Goal: Information Seeking & Learning: Learn about a topic

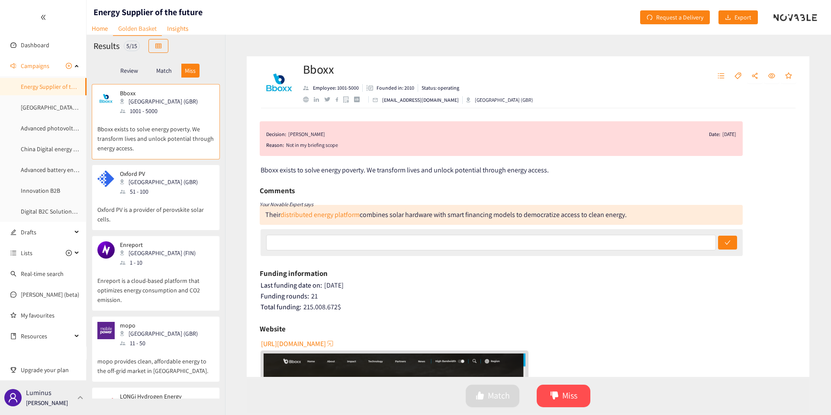
click at [48, 390] on p "Luminus" at bounding box center [39, 392] width 26 height 11
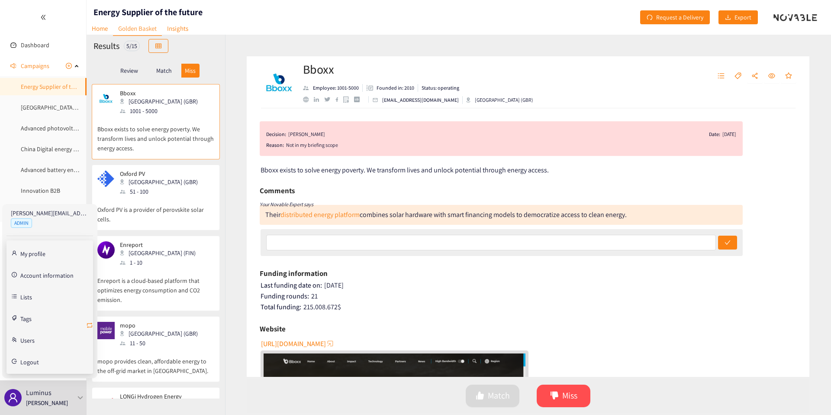
click at [90, 326] on icon "retweet" at bounding box center [89, 325] width 7 height 7
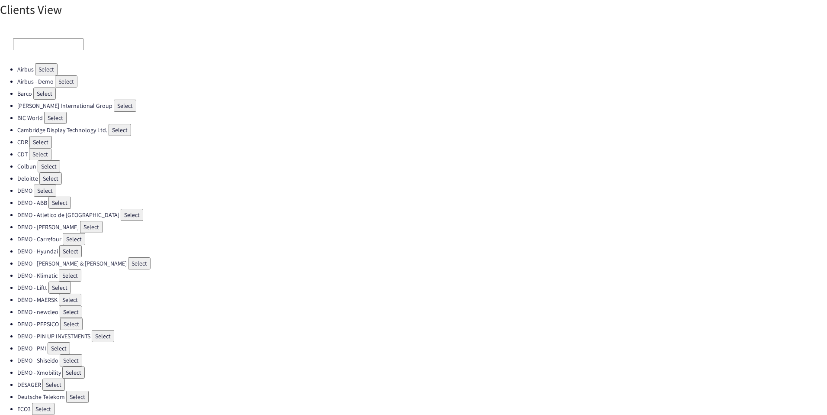
click at [38, 46] on input at bounding box center [48, 44] width 71 height 12
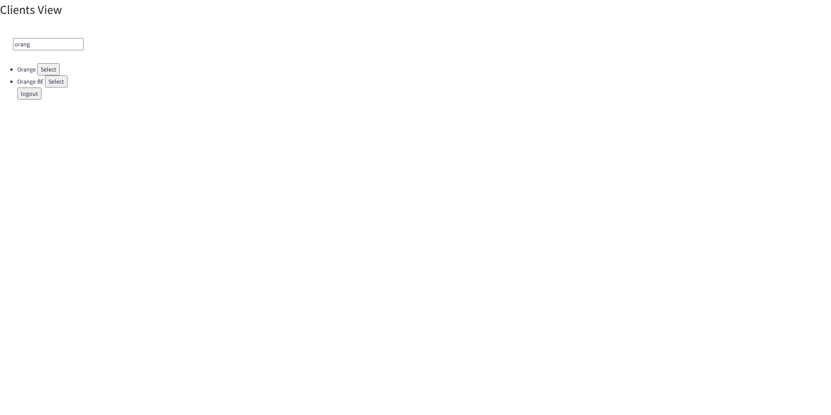
type input "orang"
click at [44, 72] on button "Select" at bounding box center [48, 69] width 23 height 12
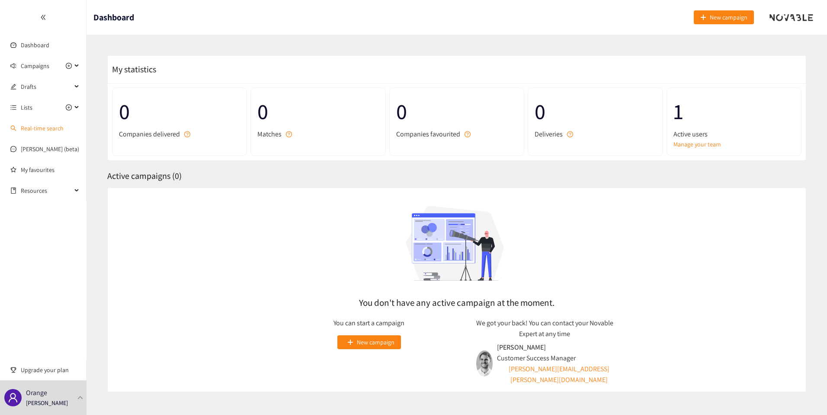
click at [35, 129] on link "Real-time search" at bounding box center [42, 128] width 43 height 8
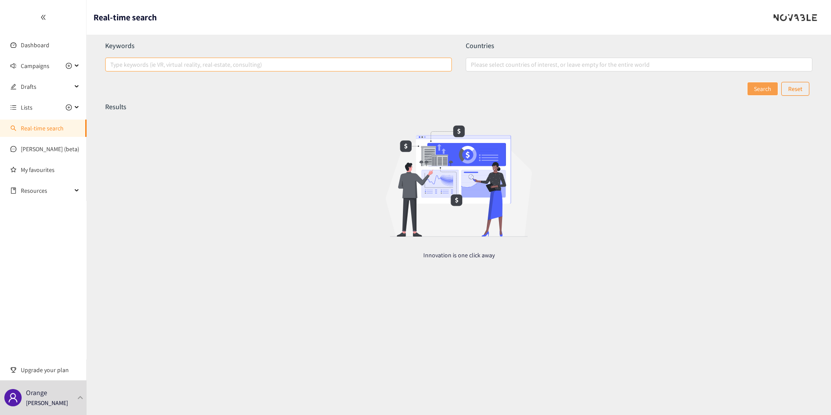
click at [146, 61] on div at bounding box center [274, 64] width 334 height 10
click at [112, 61] on input "Type keywords (ie VR, virtual reality, real-estate, consulting)" at bounding box center [111, 64] width 2 height 10
type input "greenzy"
click at [753, 90] on button "Search" at bounding box center [763, 89] width 30 height 14
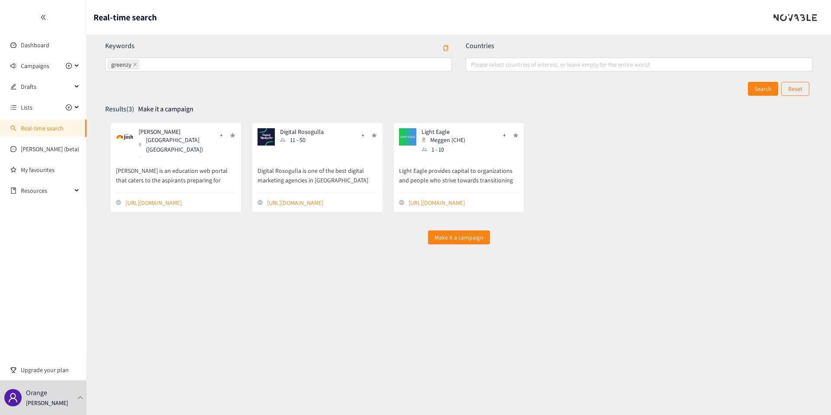
click at [33, 127] on link "Real-time search" at bounding box center [42, 128] width 43 height 8
click at [190, 87] on div "Search Reset" at bounding box center [458, 89] width 707 height 14
click at [133, 63] on icon "close" at bounding box center [135, 64] width 4 height 4
click at [141, 63] on input "greenzy" at bounding box center [142, 64] width 2 height 10
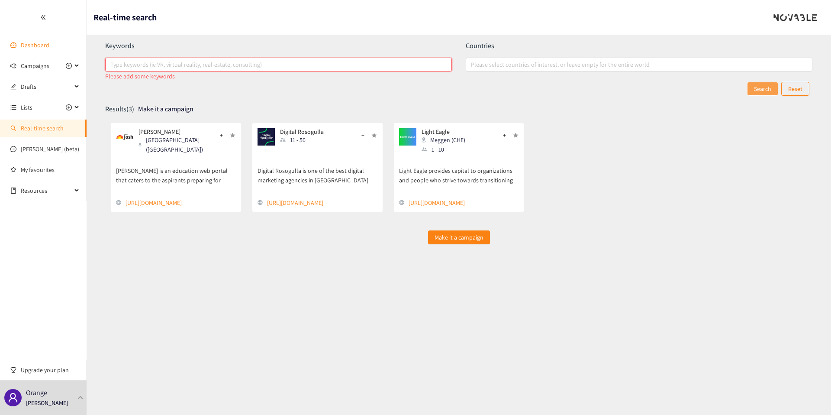
click at [21, 42] on link "Dashboard" at bounding box center [35, 45] width 29 height 8
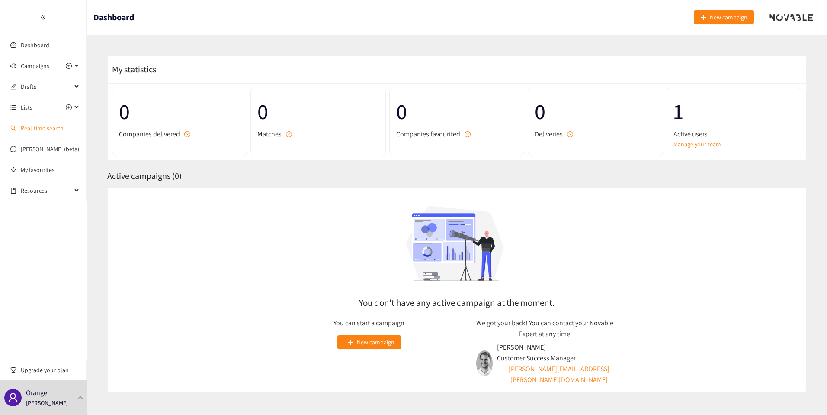
click at [28, 132] on link "Real-time search" at bounding box center [42, 128] width 43 height 8
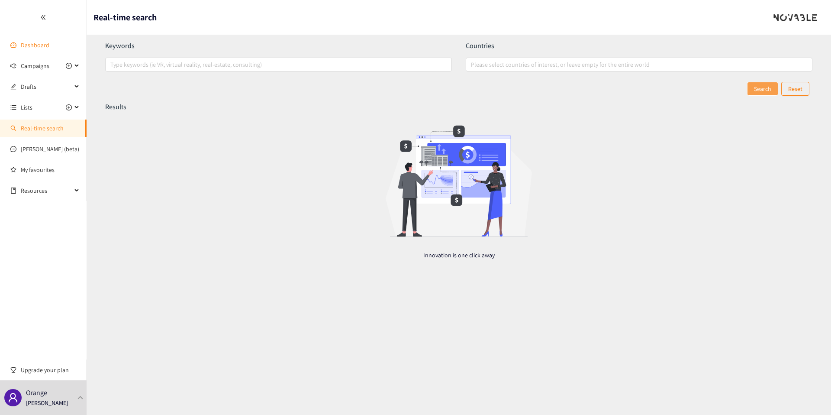
click at [35, 44] on link "Dashboard" at bounding box center [35, 45] width 29 height 8
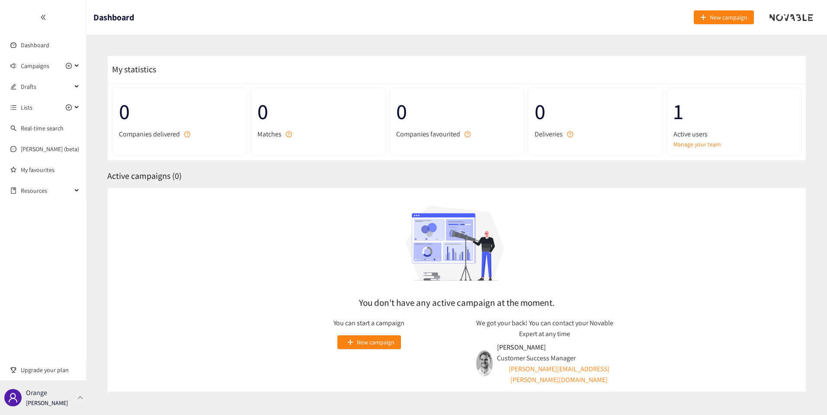
click at [76, 389] on div "Orange Thibaut Jacobs" at bounding box center [43, 397] width 87 height 35
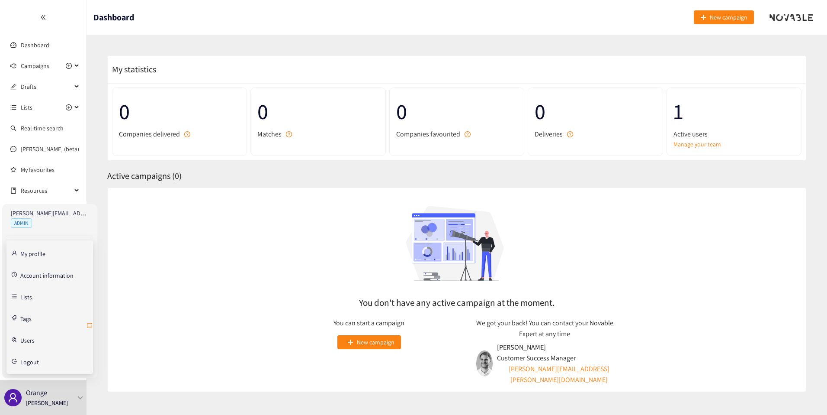
click at [88, 325] on icon "retweet" at bounding box center [89, 325] width 7 height 7
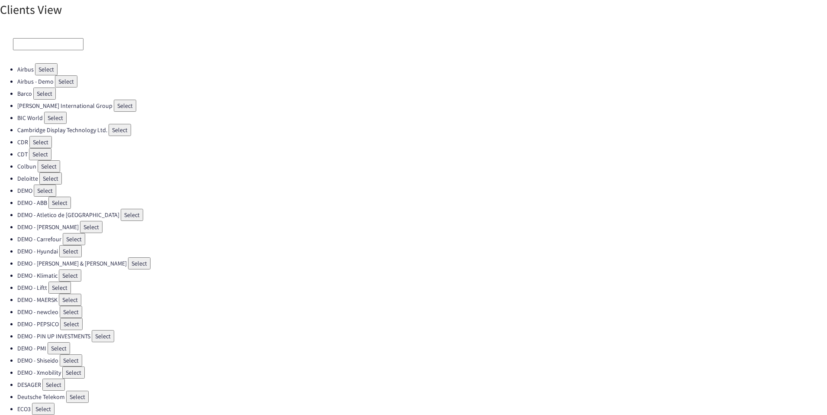
click at [46, 40] on input at bounding box center [48, 44] width 71 height 12
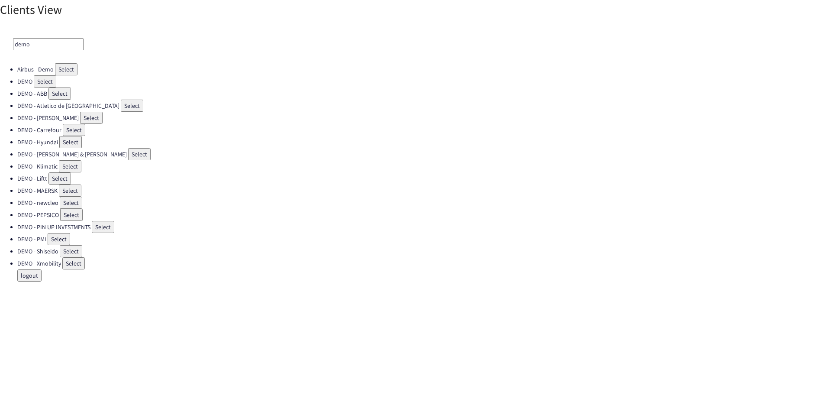
type input "demo"
click at [38, 78] on button "Select" at bounding box center [45, 81] width 23 height 12
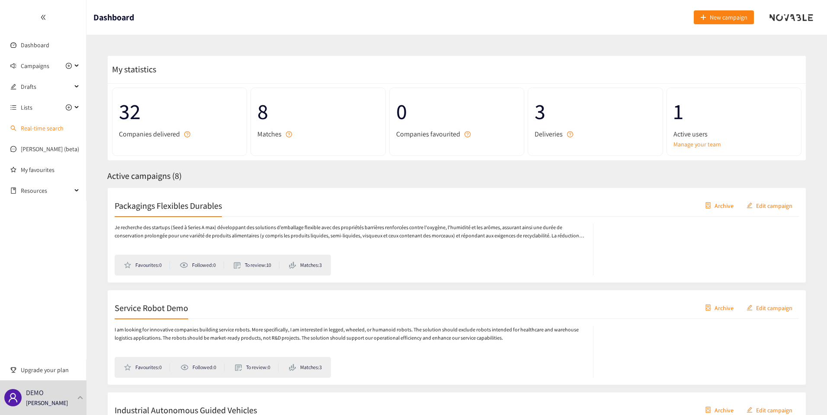
click at [28, 128] on link "Real-time search" at bounding box center [42, 128] width 43 height 8
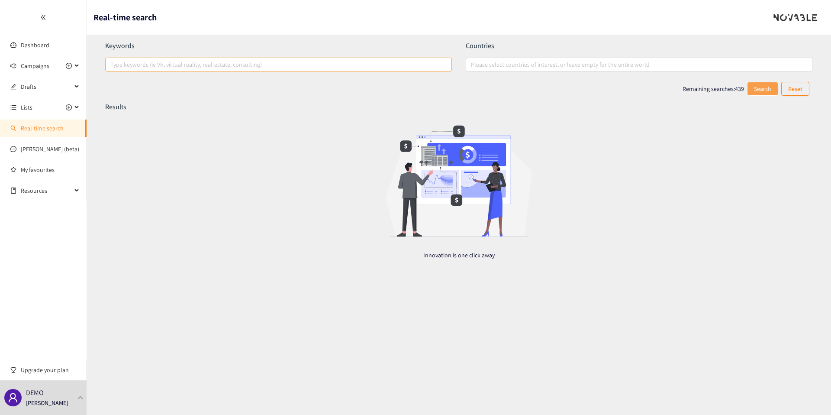
click at [182, 66] on div at bounding box center [274, 64] width 334 height 10
click at [112, 66] on input "Type keywords (ie VR, virtual reality, real-estate, consulting)" at bounding box center [111, 64] width 2 height 10
type input "Greenzy"
click at [759, 89] on button "Search" at bounding box center [763, 89] width 30 height 14
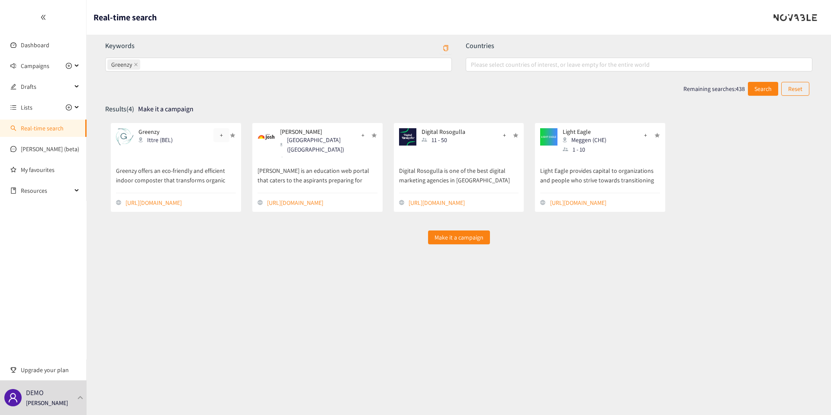
click at [220, 136] on span "+" at bounding box center [221, 135] width 3 height 10
click at [220, 138] on span "+" at bounding box center [221, 135] width 3 height 10
click at [250, 193] on div "button" at bounding box center [254, 192] width 8 height 8
click at [32, 171] on link "My favourites" at bounding box center [50, 169] width 59 height 17
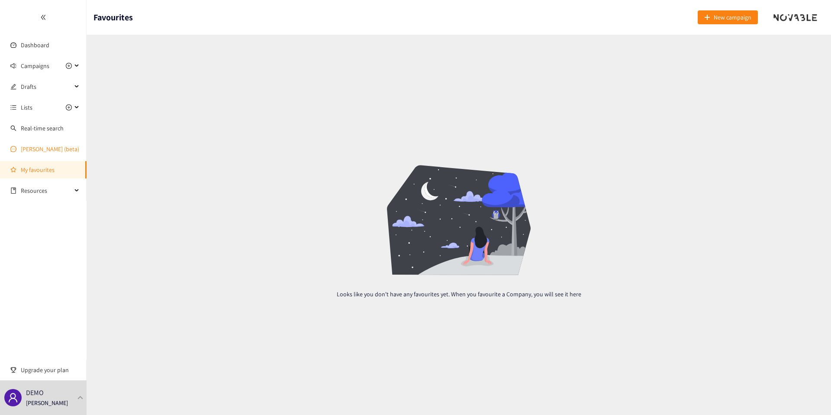
click at [41, 149] on link "[PERSON_NAME] (beta)" at bounding box center [50, 149] width 58 height 8
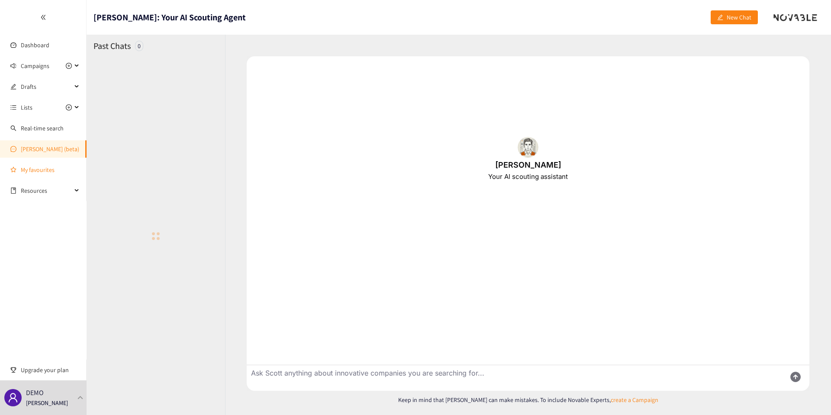
click at [39, 163] on link "My favourites" at bounding box center [50, 169] width 59 height 17
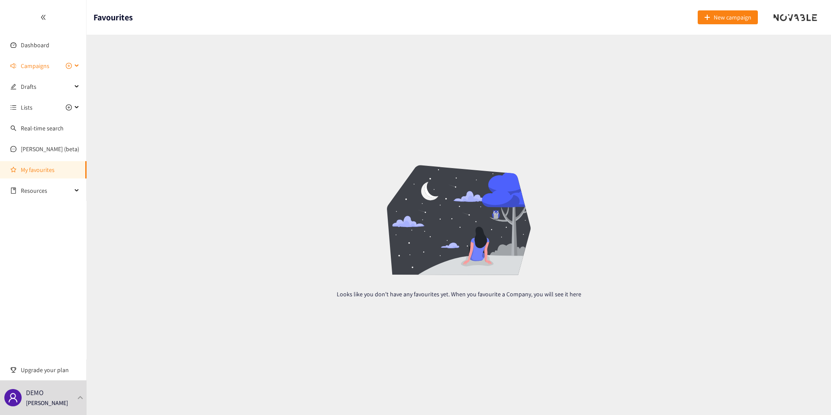
click at [44, 62] on span "Campaigns" at bounding box center [35, 65] width 29 height 17
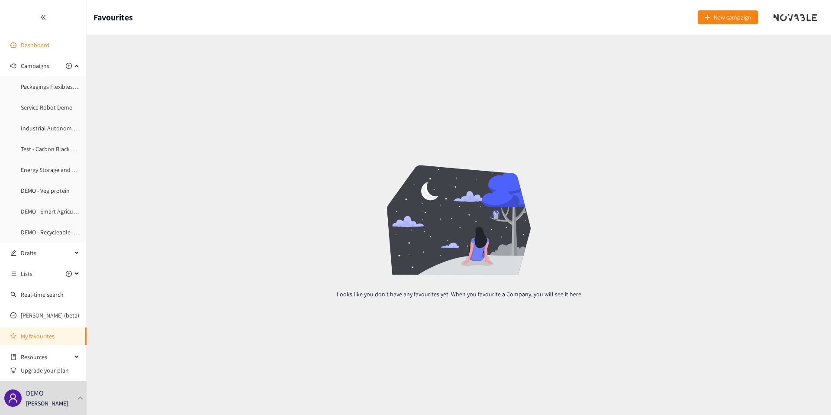
click at [25, 46] on link "Dashboard" at bounding box center [35, 45] width 29 height 8
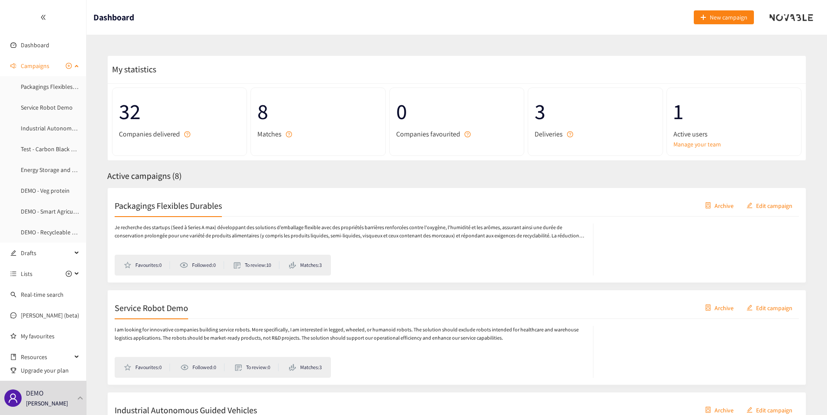
click at [28, 66] on span "Campaigns" at bounding box center [35, 65] width 29 height 17
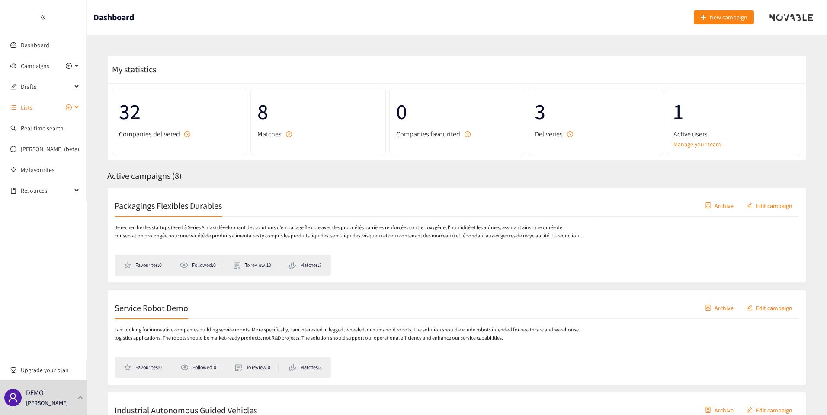
click at [35, 110] on span "Lists" at bounding box center [46, 107] width 51 height 17
click at [37, 151] on link "To analyse" at bounding box center [34, 149] width 27 height 8
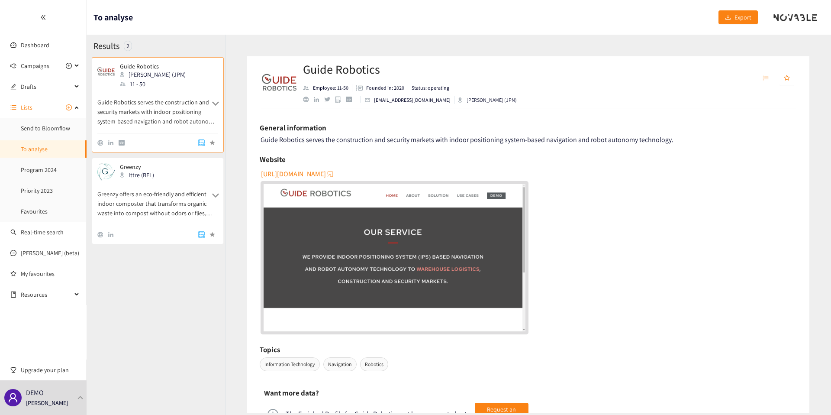
click at [154, 197] on p "Greenzy offers an eco-friendly and efficient indoor composter that transforms o…" at bounding box center [157, 198] width 121 height 37
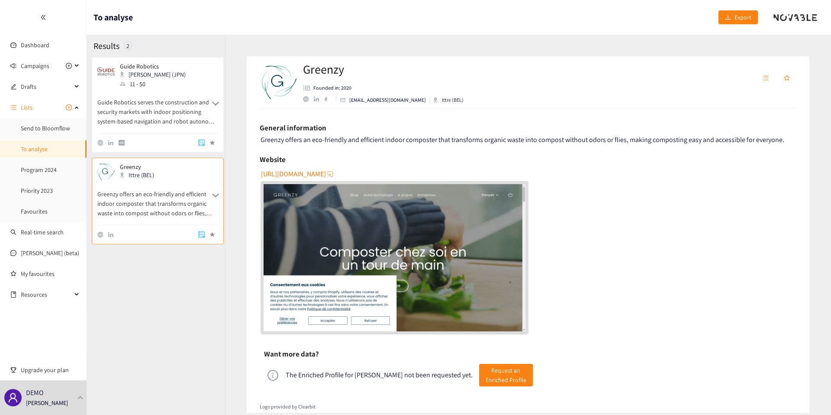
click at [336, 142] on div "Greenzy offers an eco-friendly and efficient indoor composter that transforms o…" at bounding box center [529, 139] width 536 height 9
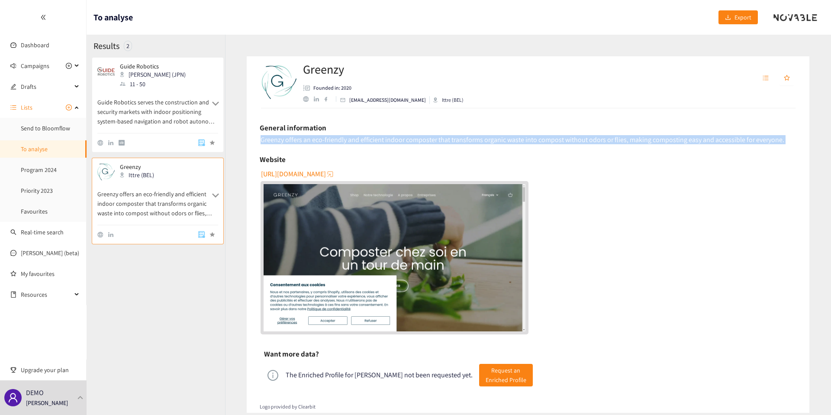
click at [336, 142] on div "Greenzy offers an eco-friendly and efficient indoor composter that transforms o…" at bounding box center [529, 139] width 536 height 9
click at [315, 141] on div "Greenzy offers an eco-friendly and efficient indoor composter that transforms o…" at bounding box center [529, 139] width 536 height 9
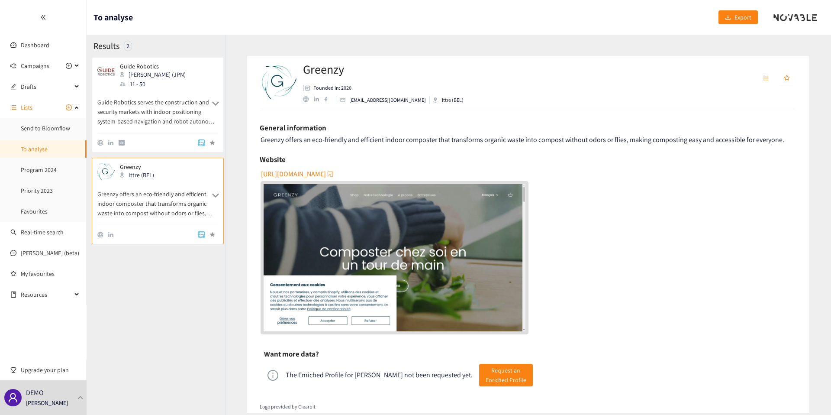
click at [174, 101] on p "Guide Robotics serves the construction and security markets with indoor positio…" at bounding box center [157, 107] width 121 height 37
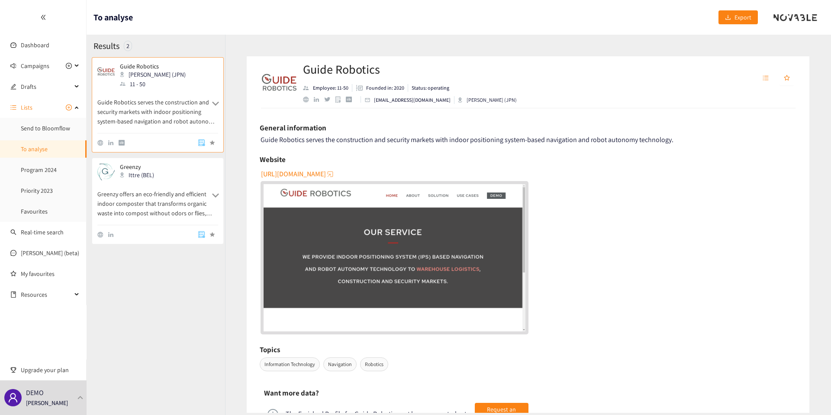
click at [167, 203] on p "Greenzy offers an eco-friendly and efficient indoor composter that transforms o…" at bounding box center [157, 198] width 121 height 37
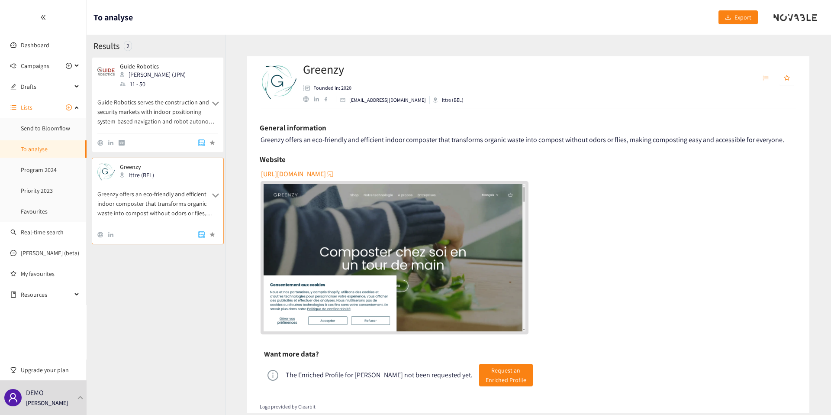
click at [174, 129] on div "Guide Robotics Marunouchi (JPN) 11 - 50 Guide Robotics serves the construction …" at bounding box center [157, 107] width 121 height 89
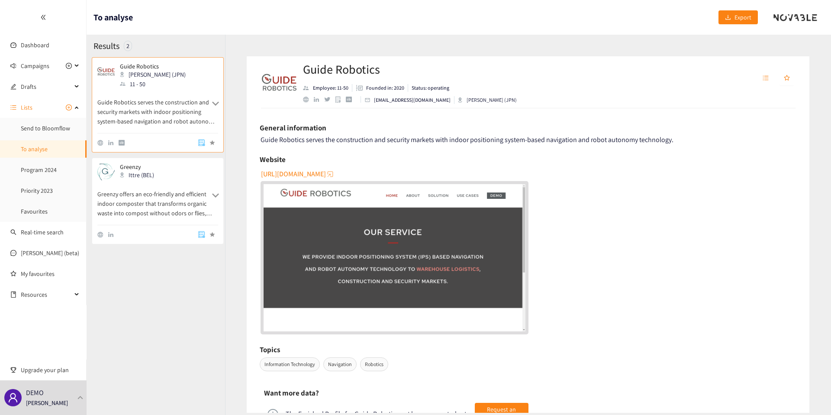
click at [174, 186] on p "Greenzy offers an eco-friendly and efficient indoor composter that transforms o…" at bounding box center [157, 198] width 121 height 37
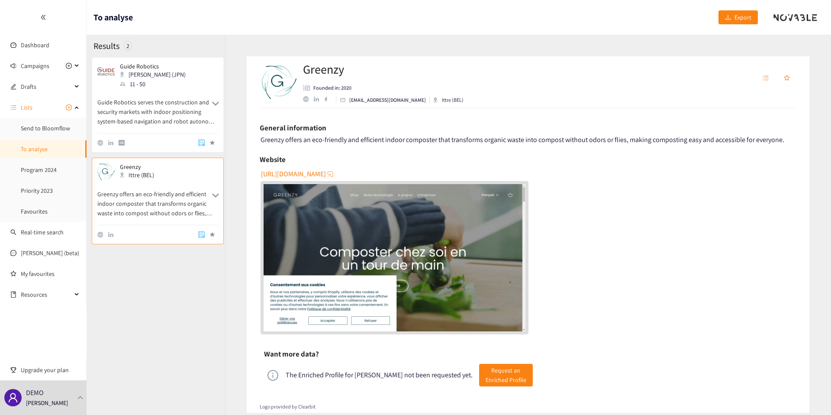
click at [177, 134] on div at bounding box center [157, 142] width 121 height 19
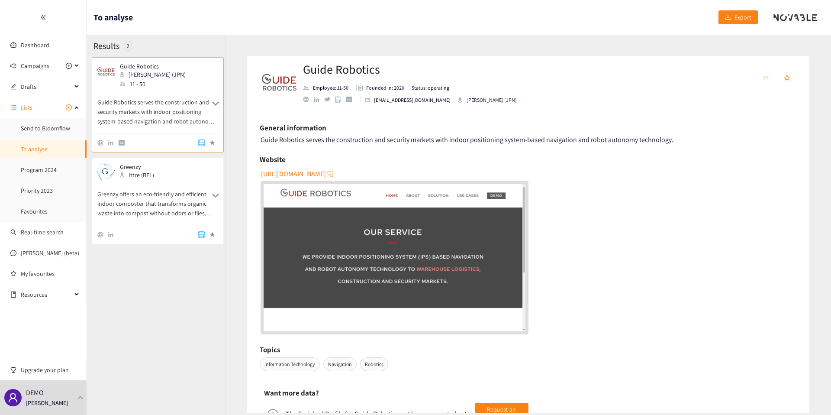
click at [183, 200] on p "Greenzy offers an eco-friendly and efficient indoor composter that transforms o…" at bounding box center [157, 198] width 121 height 37
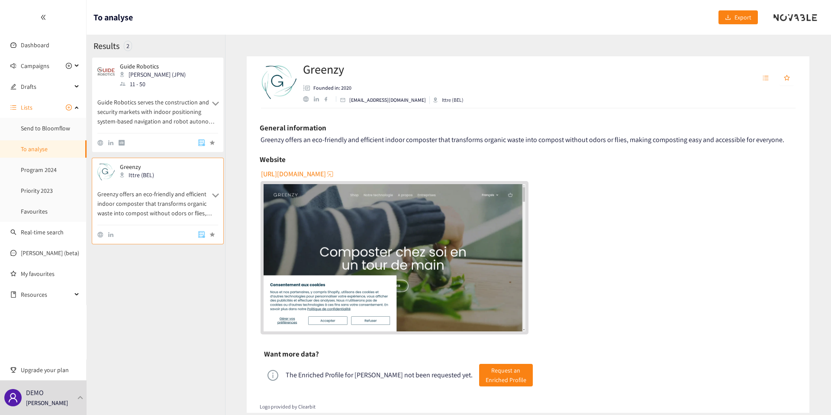
click at [180, 112] on p "Guide Robotics serves the construction and security markets with indoor positio…" at bounding box center [157, 107] width 121 height 37
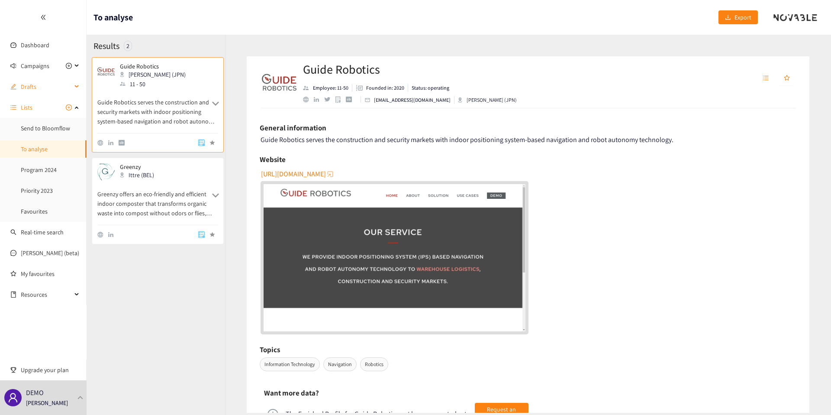
click at [42, 82] on span "Drafts" at bounding box center [46, 86] width 51 height 17
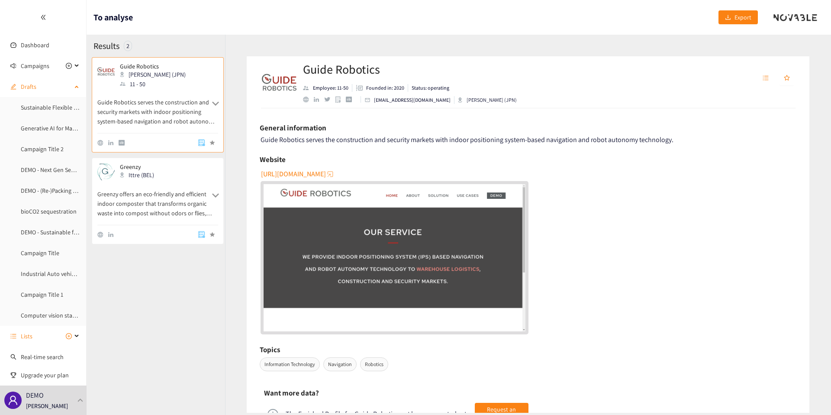
click at [32, 84] on span "Drafts" at bounding box center [46, 86] width 51 height 17
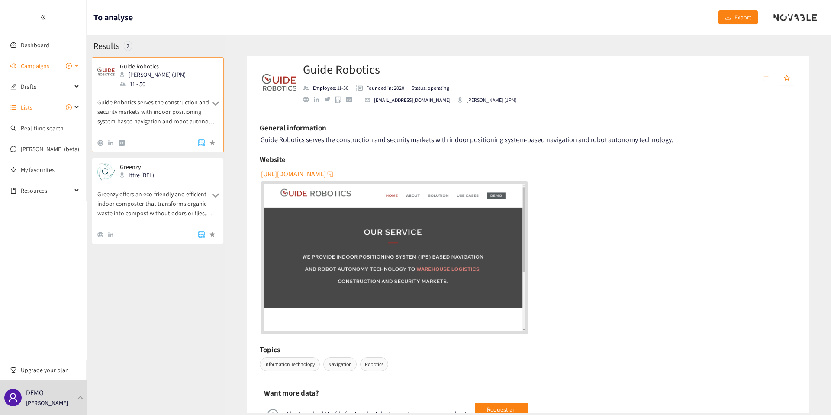
click at [32, 63] on span "Campaigns" at bounding box center [35, 65] width 29 height 17
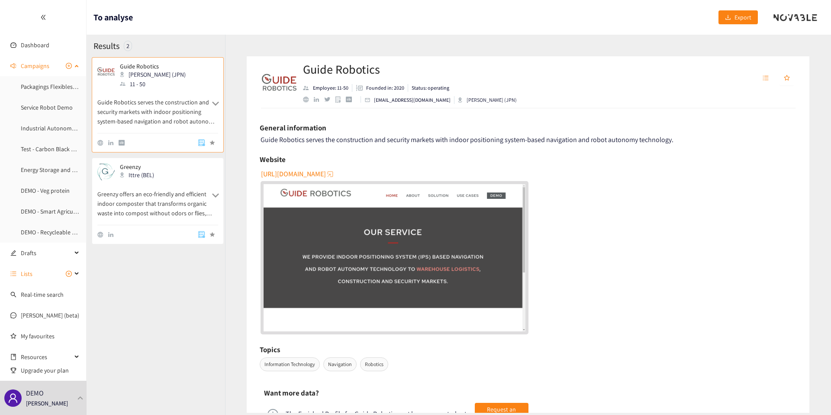
click at [30, 65] on span "Campaigns" at bounding box center [35, 65] width 29 height 17
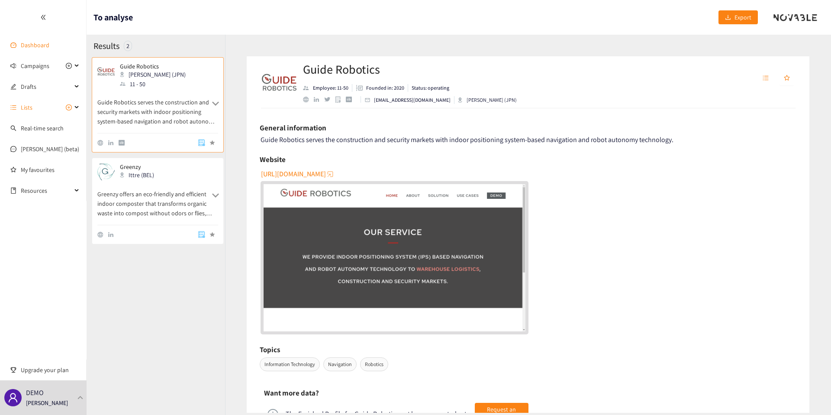
click at [30, 43] on link "Dashboard" at bounding box center [35, 45] width 29 height 8
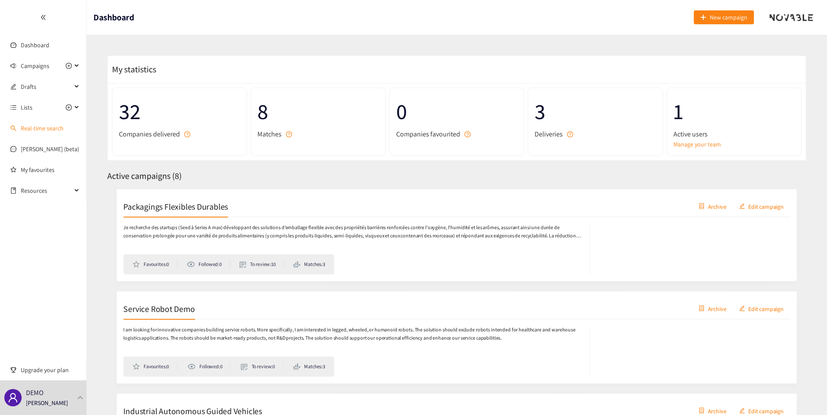
click at [35, 131] on link "Real-time search" at bounding box center [42, 128] width 43 height 8
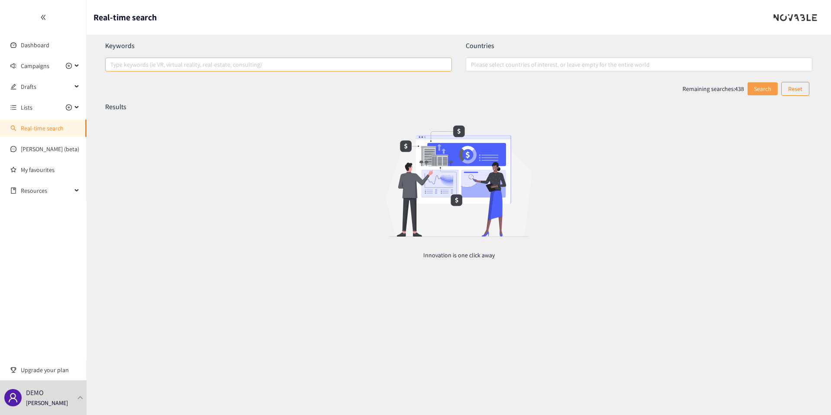
click at [151, 64] on div at bounding box center [274, 64] width 334 height 10
click at [112, 64] on input "Type keywords (ie VR, virtual reality, real-estate, consulting)" at bounding box center [111, 64] width 2 height 10
type input "Greenzy"
click at [762, 90] on span "Search" at bounding box center [762, 89] width 17 height 10
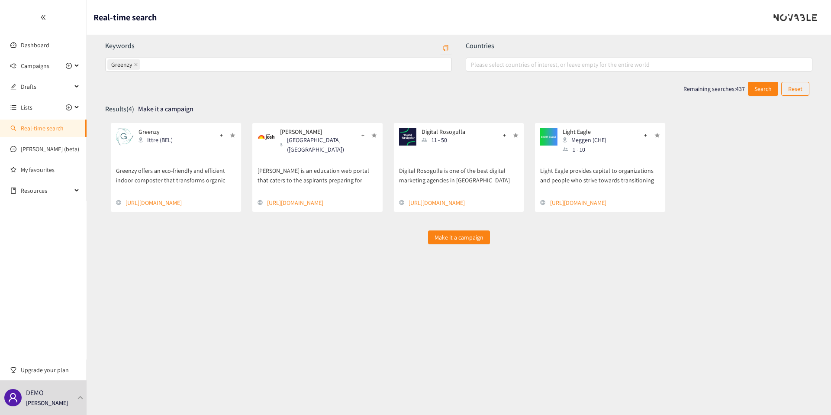
click at [227, 238] on div "Make it a campaign" at bounding box center [458, 237] width 707 height 14
click at [135, 65] on icon "close" at bounding box center [136, 64] width 4 height 4
click at [142, 65] on input "Greenzy" at bounding box center [143, 64] width 2 height 10
